Goal: Communication & Community: Participate in discussion

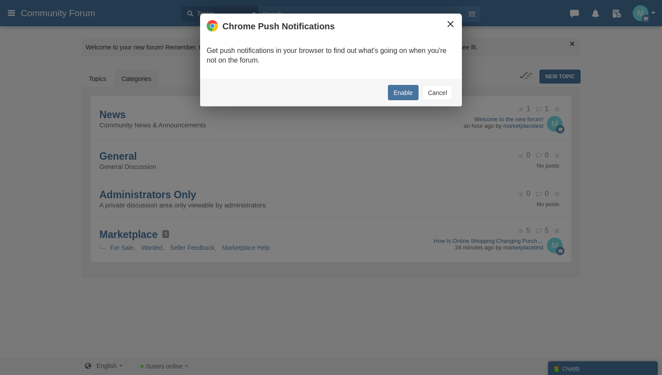
click at [446, 21] on button "×" at bounding box center [451, 24] width 10 height 10
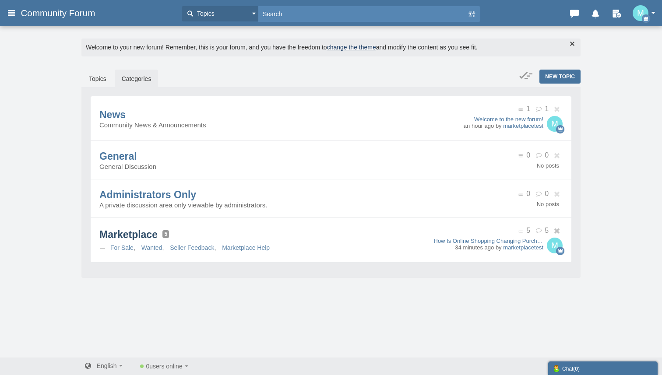
click at [135, 234] on span "Marketplace" at bounding box center [128, 234] width 58 height 11
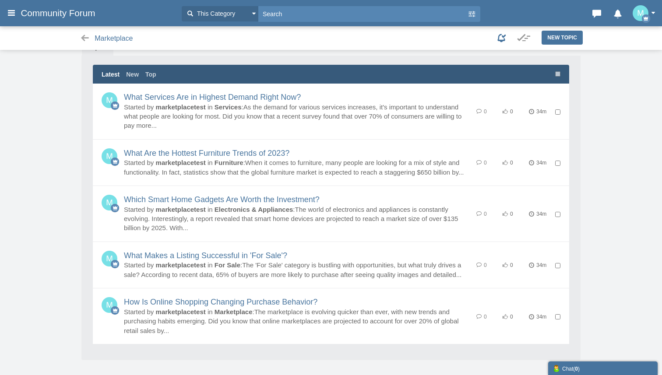
scroll to position [213, 0]
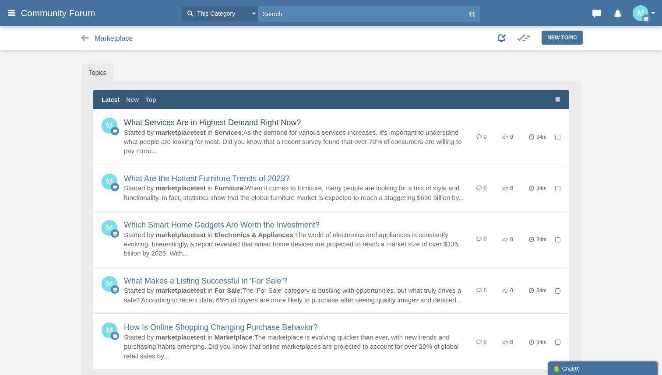
click at [219, 121] on link "What Services Are in Highest Demand Right Now?" at bounding box center [212, 122] width 177 height 9
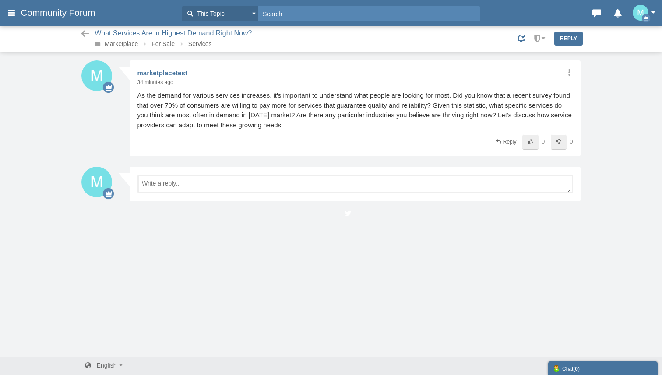
scroll to position [1, 0]
click at [642, 8] on img "button" at bounding box center [641, 13] width 16 height 16
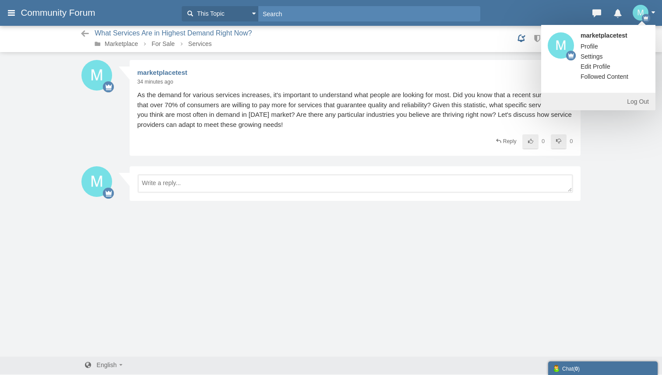
click at [633, 102] on link "Log Out" at bounding box center [598, 102] width 114 height 18
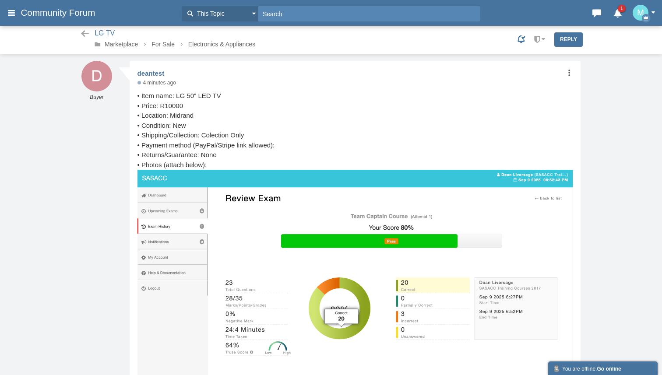
click at [570, 71] on icon at bounding box center [569, 72] width 8 height 7
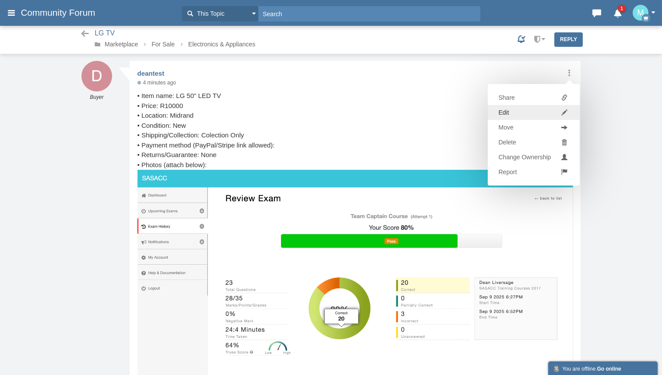
click at [517, 112] on link "Edit" at bounding box center [534, 112] width 92 height 15
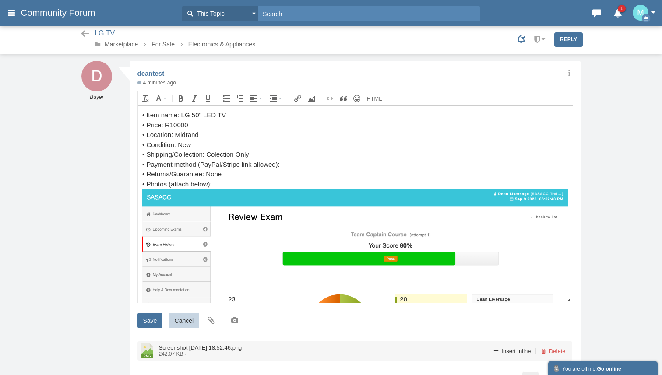
click at [304, 167] on div "• Payment method (PayPal/Stripe link allowed):" at bounding box center [355, 165] width 426 height 10
drag, startPoint x: 281, startPoint y: 163, endPoint x: 192, endPoint y: 181, distance: 91.2
click at [191, 170] on div "• Payment method (PayPal/Stripe link allowed): https://www.paypal.com/checkoutw…" at bounding box center [355, 165] width 426 height 10
click at [297, 97] on icon "Insert Link (Ctrl+K)" at bounding box center [297, 98] width 7 height 7
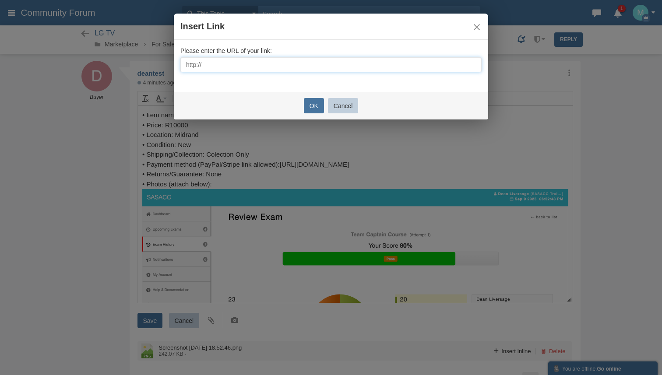
click at [267, 59] on input "http://" at bounding box center [330, 64] width 301 height 15
type input "https://www.paypal.com/checkoutweb/signup?token=59L02486M9016960L&useraction=co…"
click at [310, 104] on button "OK" at bounding box center [314, 105] width 20 height 15
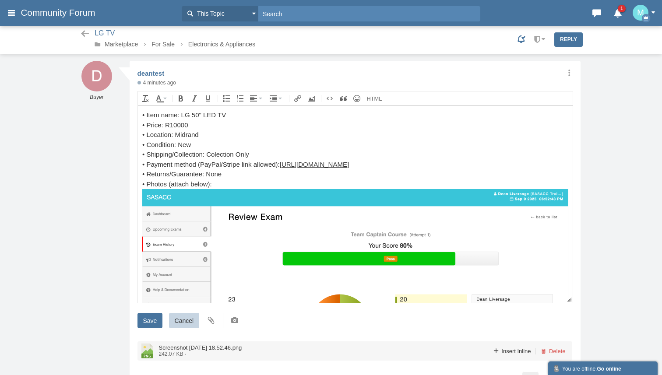
drag, startPoint x: 281, startPoint y: 165, endPoint x: 178, endPoint y: 184, distance: 104.8
click at [178, 170] on div "• Payment method (PayPal/Stripe link allowed): https://www.paypal.com/checkoutw…" at bounding box center [355, 165] width 426 height 10
drag, startPoint x: 355, startPoint y: 164, endPoint x: 283, endPoint y: 167, distance: 72.4
click at [283, 167] on div "• Payment method (PayPal/Stripe link allowed): Click HERE for payment" at bounding box center [355, 165] width 426 height 10
click at [297, 100] on icon "Insert Link (Ctrl+K)" at bounding box center [297, 98] width 7 height 7
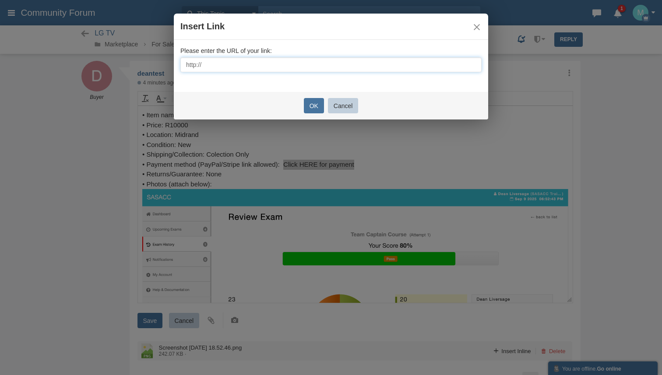
click at [259, 60] on input "http://" at bounding box center [330, 64] width 301 height 15
paste input "https://www.paypal.com/checkoutweb/signup?token=59L02486M9016960L&useraction=co…"
type input "https://www.paypal.com/checkoutweb/signup?token=59L02486M9016960L&useraction=co…"
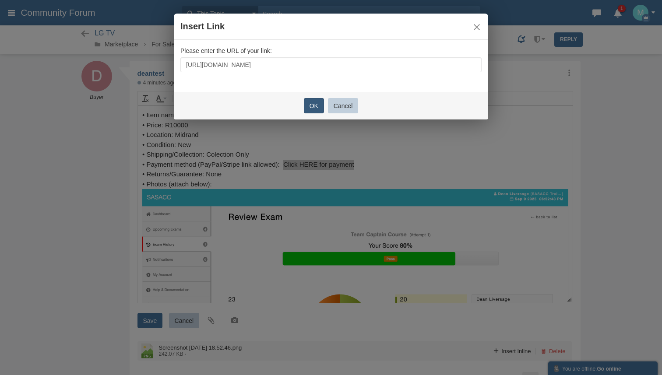
click at [313, 103] on button "OK" at bounding box center [314, 105] width 20 height 15
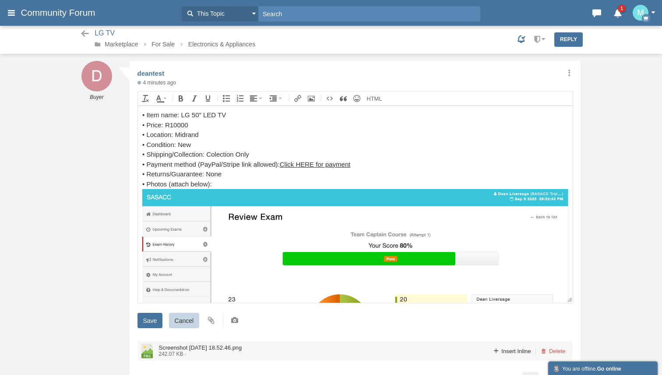
scroll to position [138, 0]
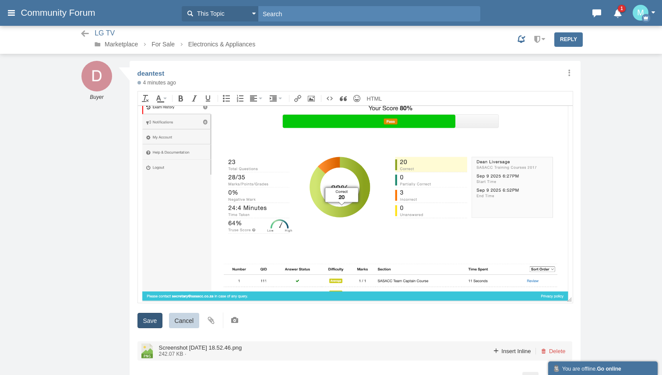
click at [153, 318] on input "Save" at bounding box center [150, 320] width 25 height 15
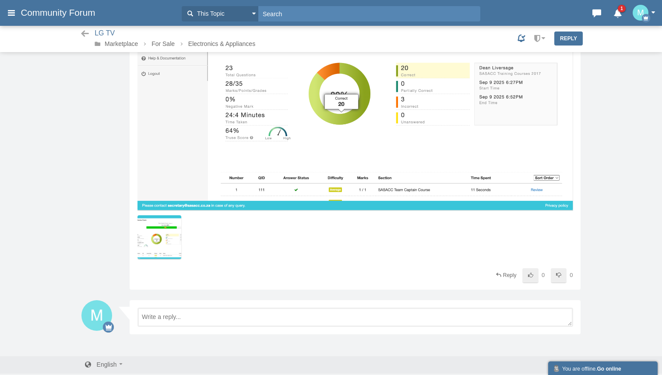
click at [598, 136] on div "Messages are turned off. Enable them to send or receive messages. Enable Messag…" at bounding box center [331, 99] width 662 height 506
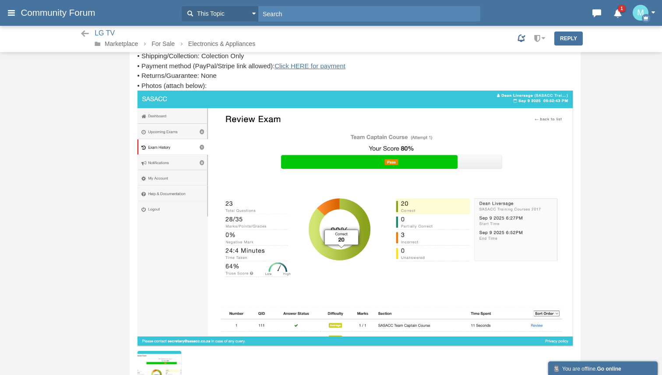
scroll to position [0, 0]
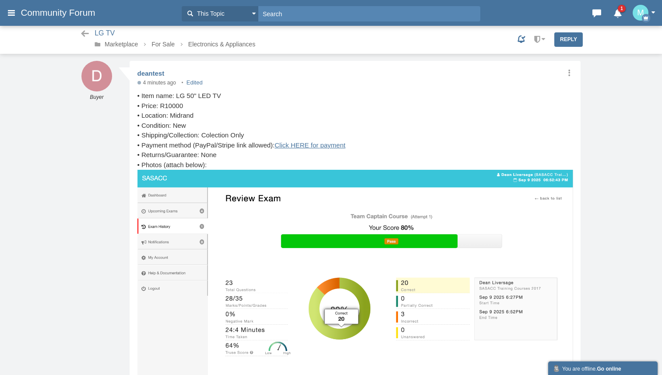
click at [653, 11] on span "button" at bounding box center [653, 12] width 4 height 2
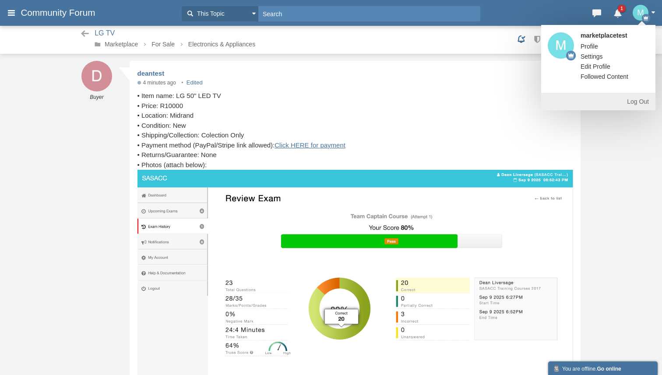
click at [633, 102] on link "Log Out" at bounding box center [598, 102] width 114 height 18
